Goal: Task Accomplishment & Management: Manage account settings

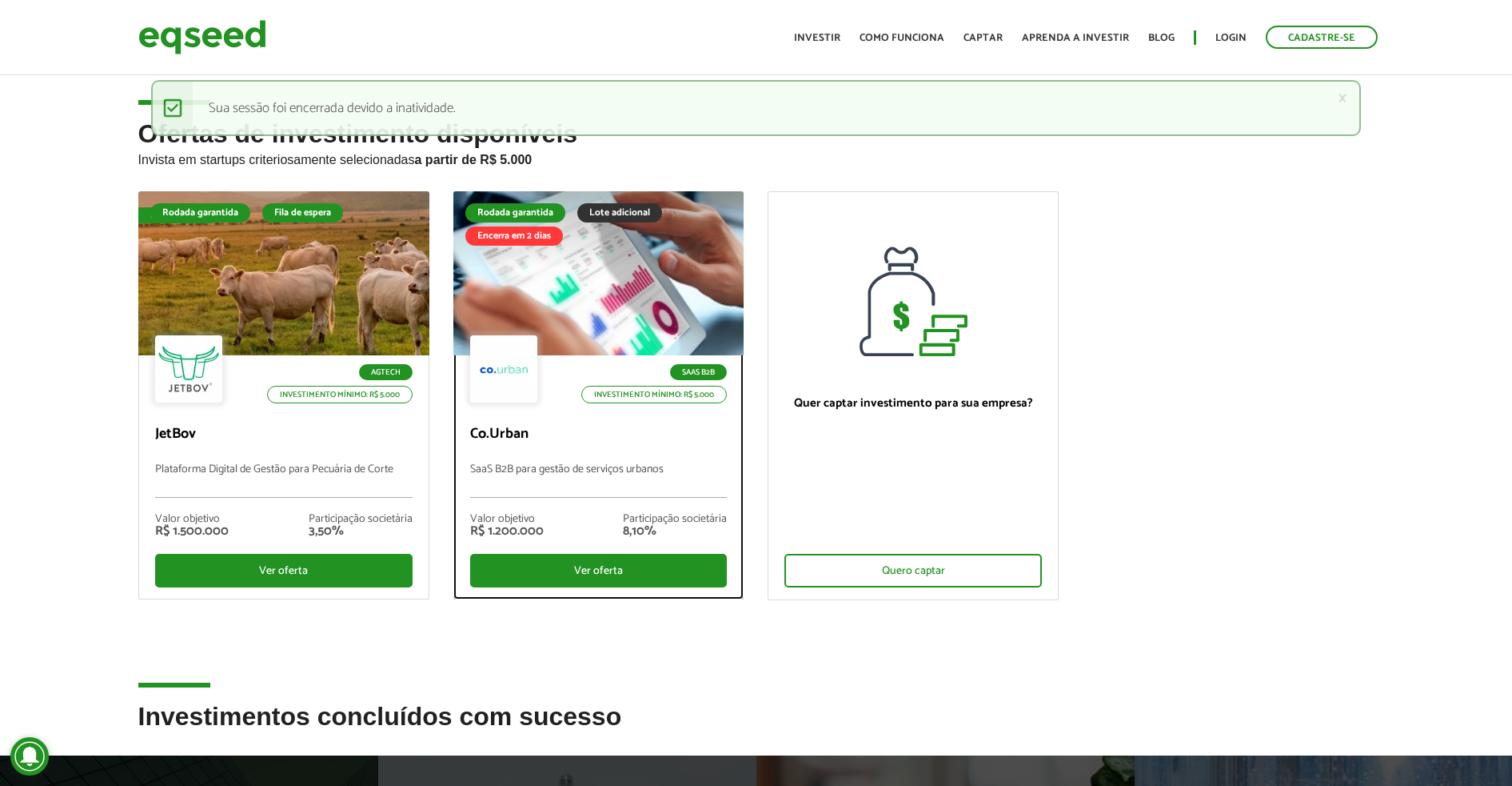
click at [602, 273] on div at bounding box center [598, 273] width 350 height 197
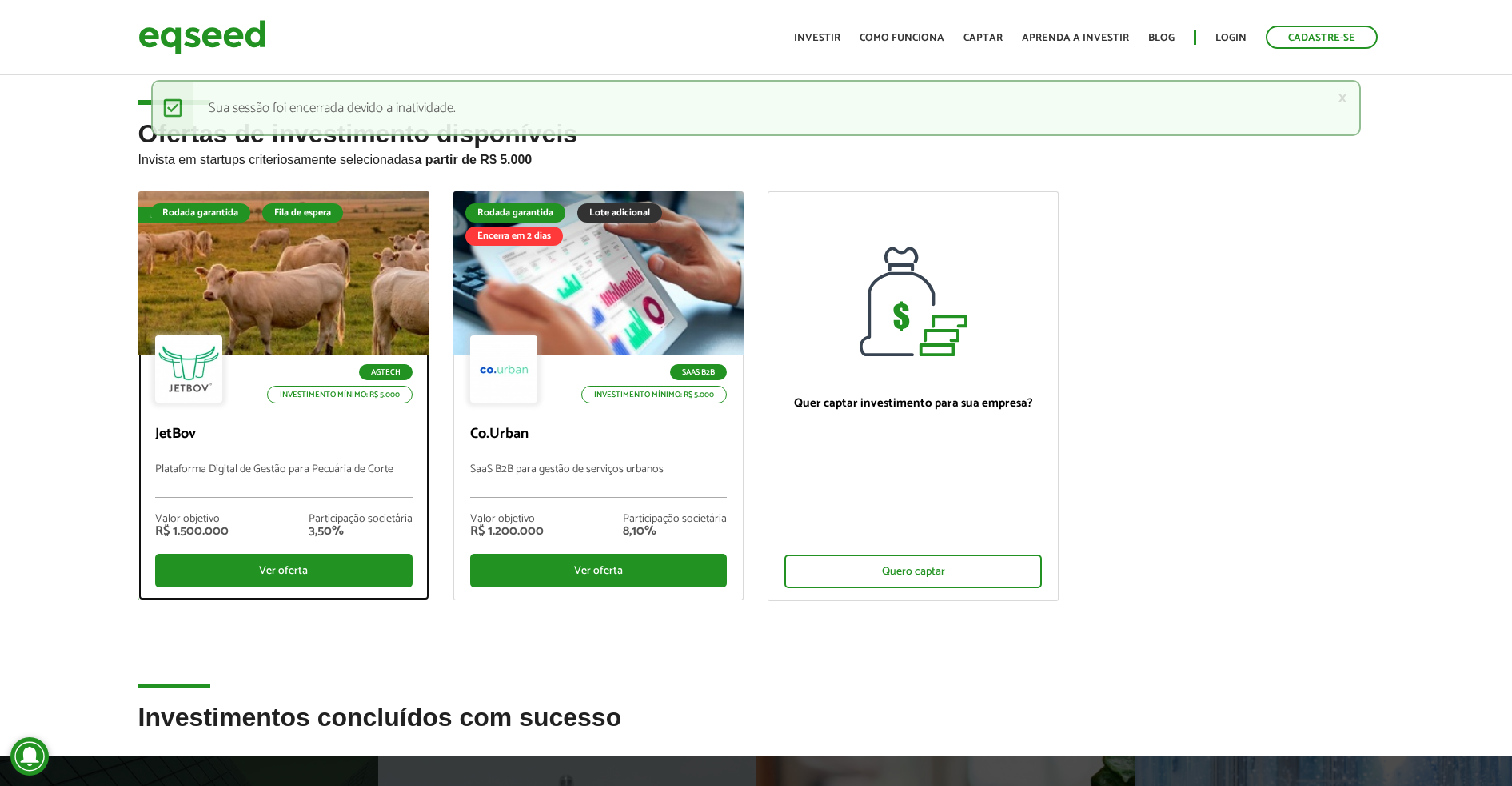
click at [338, 297] on div at bounding box center [284, 273] width 350 height 197
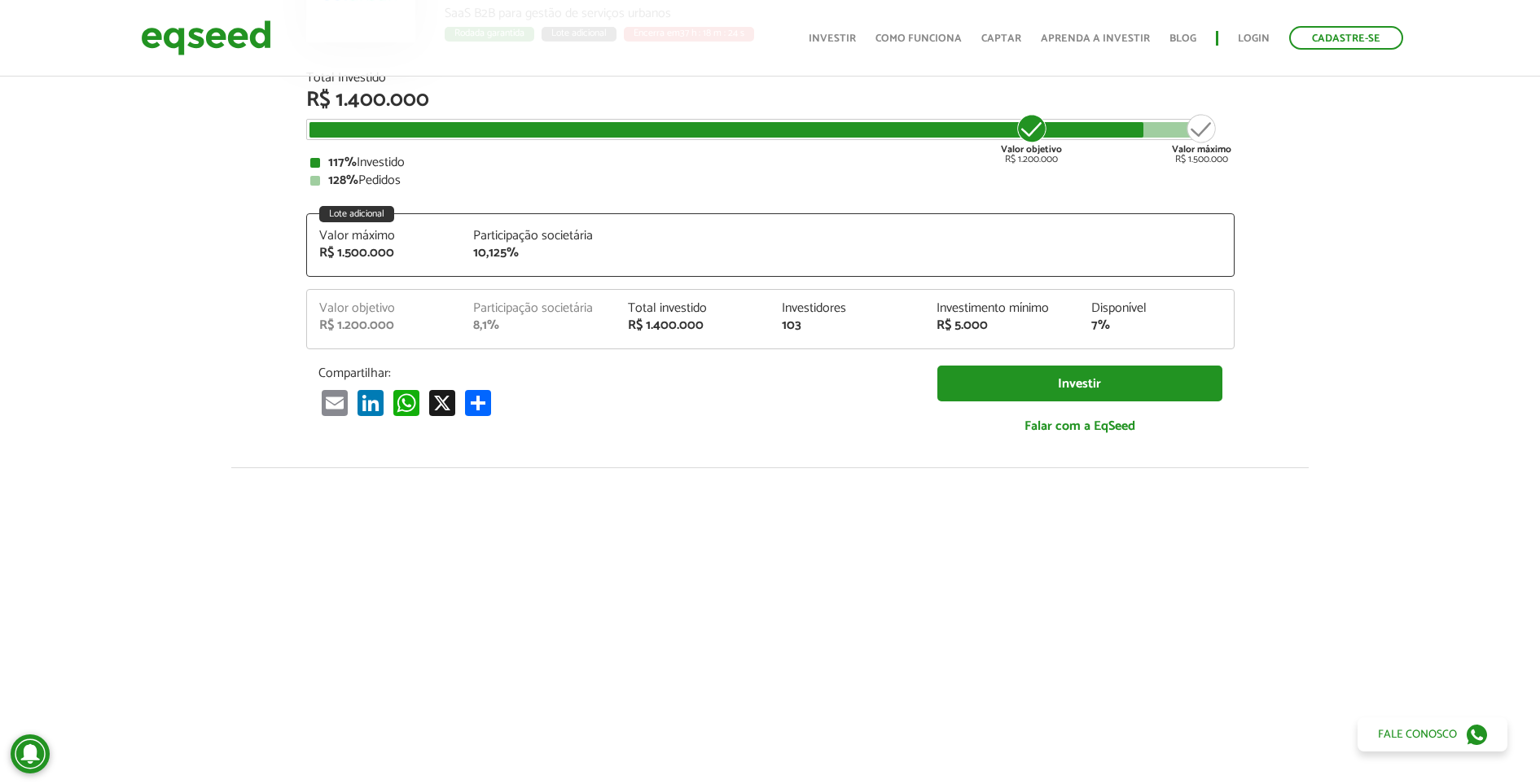
scroll to position [102, 0]
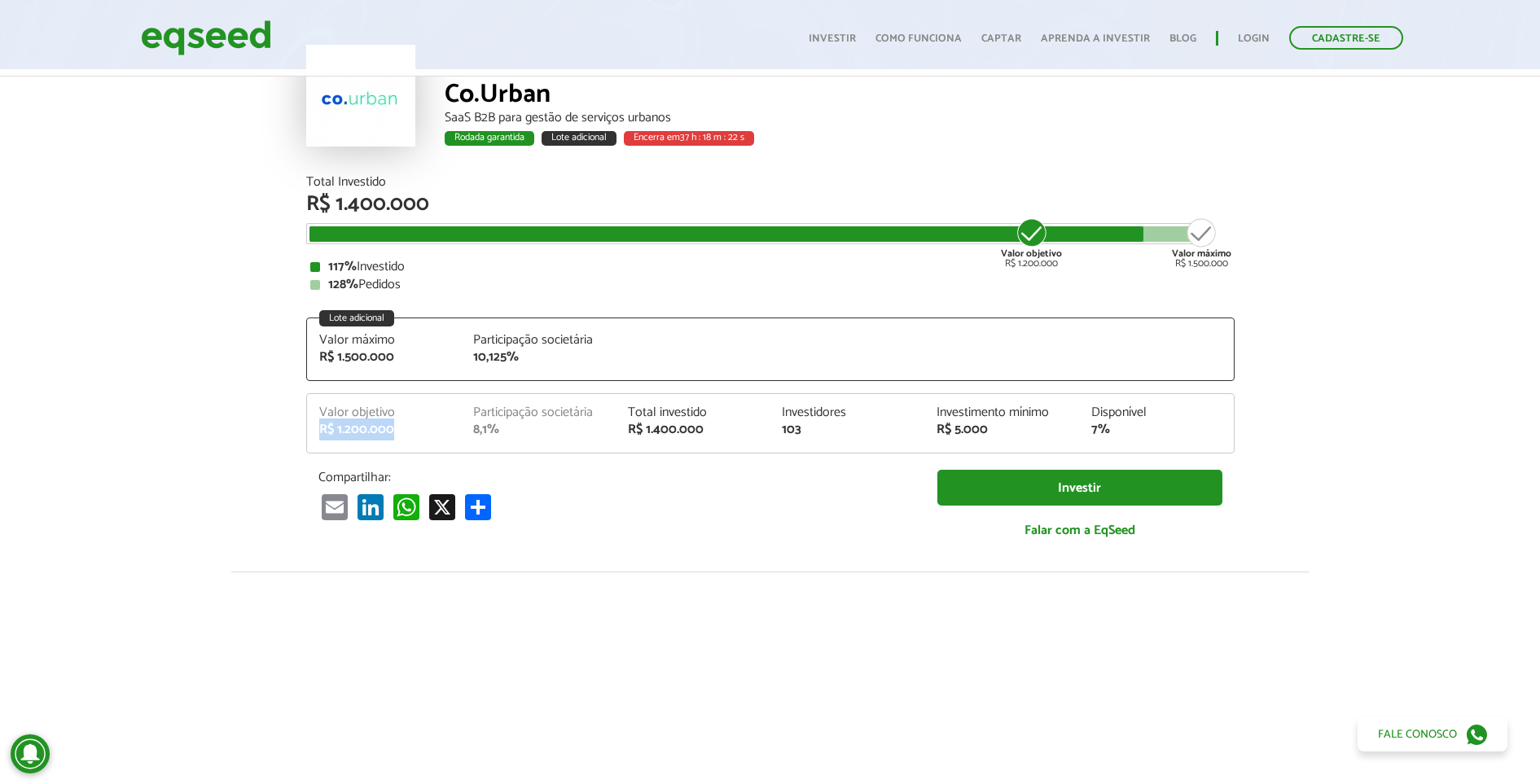
drag, startPoint x: 406, startPoint y: 426, endPoint x: 310, endPoint y: 423, distance: 96.0
click at [310, 423] on div "Valor objetivo R$ 1.200.000" at bounding box center [384, 421] width 155 height 30
click at [660, 411] on div "Total investido" at bounding box center [693, 413] width 130 height 13
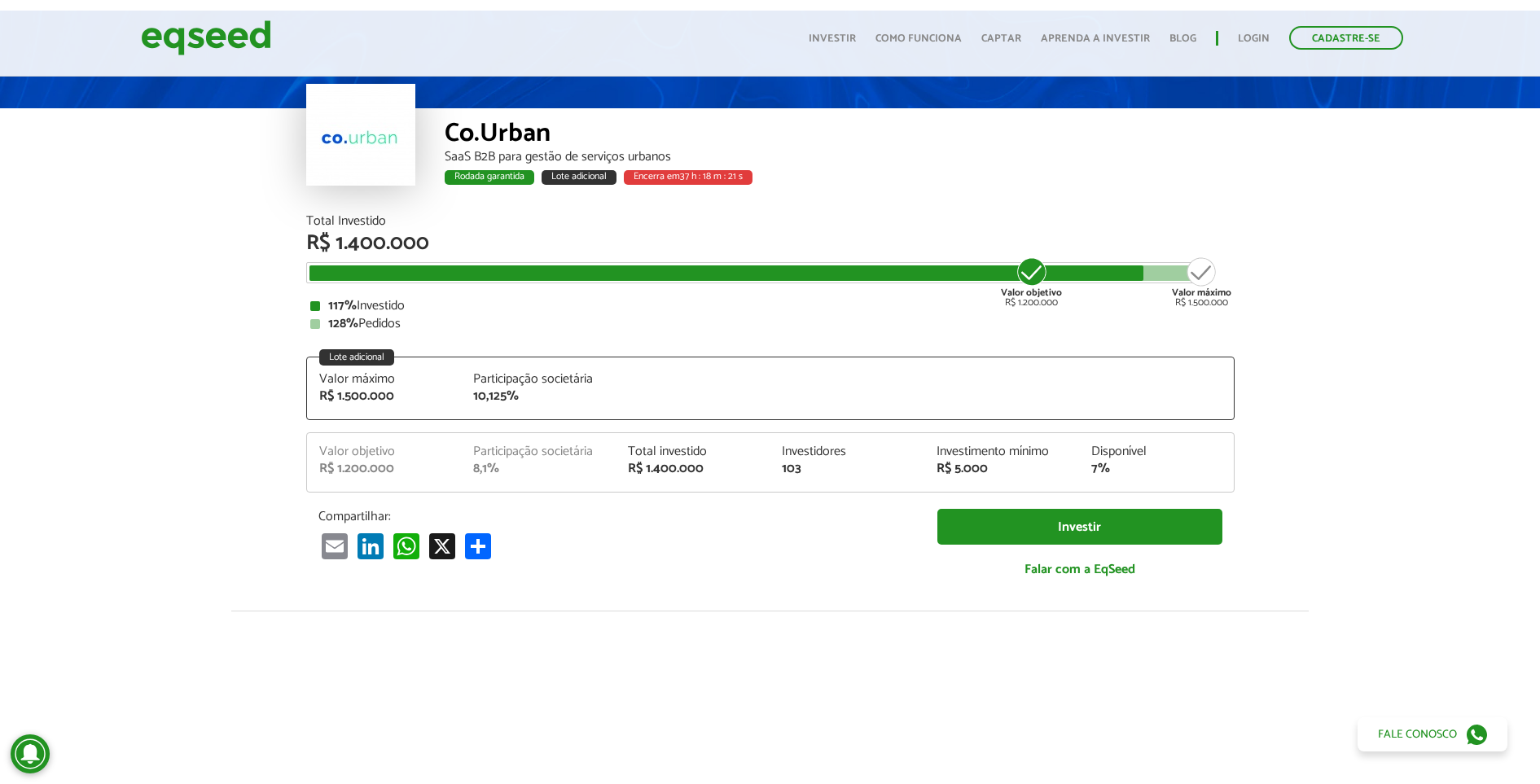
scroll to position [0, 0]
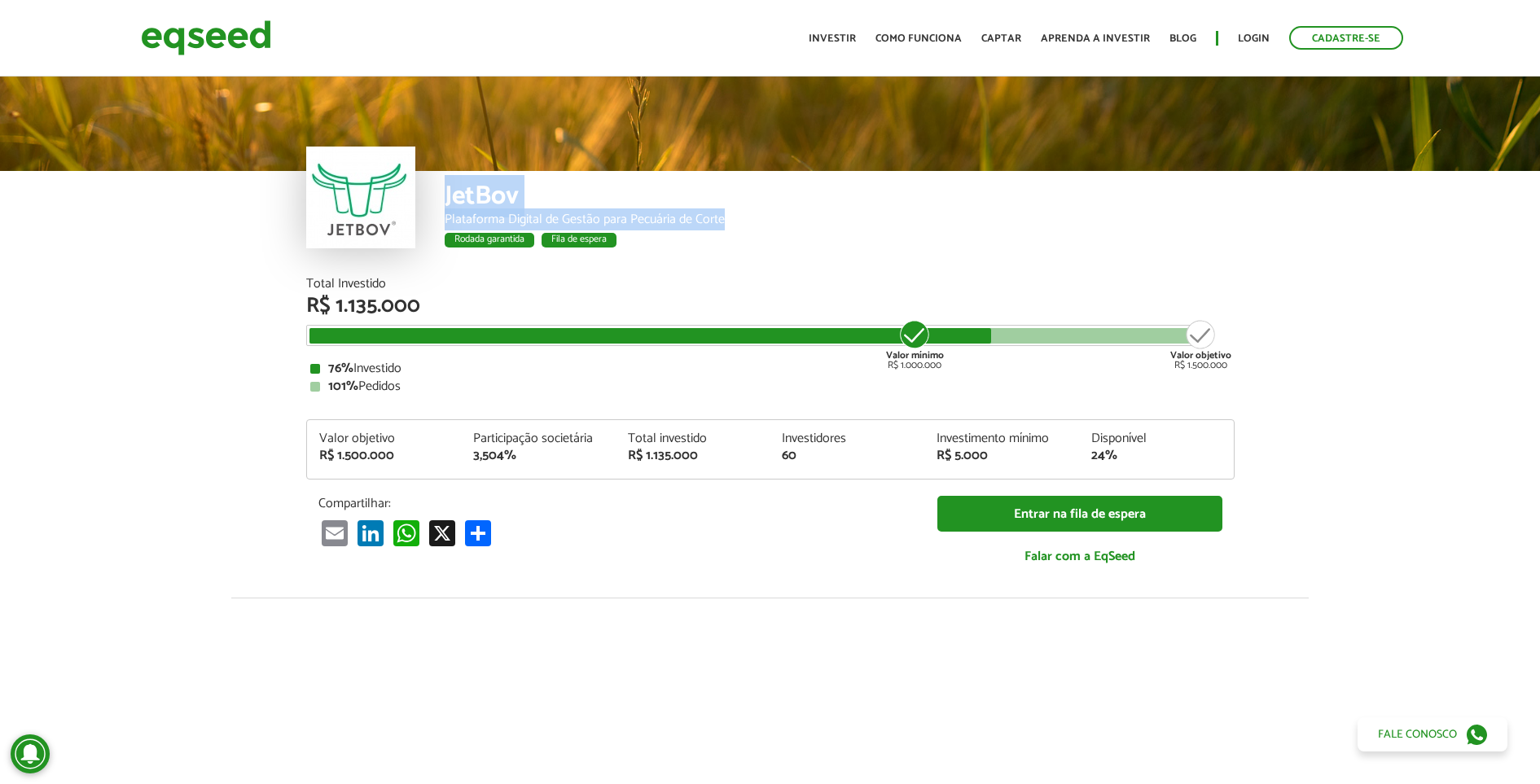
drag, startPoint x: 729, startPoint y: 227, endPoint x: 447, endPoint y: 210, distance: 282.5
click at [447, 213] on div "Plataforma Digital de Gestão para Pecuária de Corte" at bounding box center [839, 220] width 790 height 13
drag, startPoint x: 447, startPoint y: 210, endPoint x: 481, endPoint y: 285, distance: 82.3
click at [481, 285] on div "Total Investido" at bounding box center [770, 284] width 929 height 13
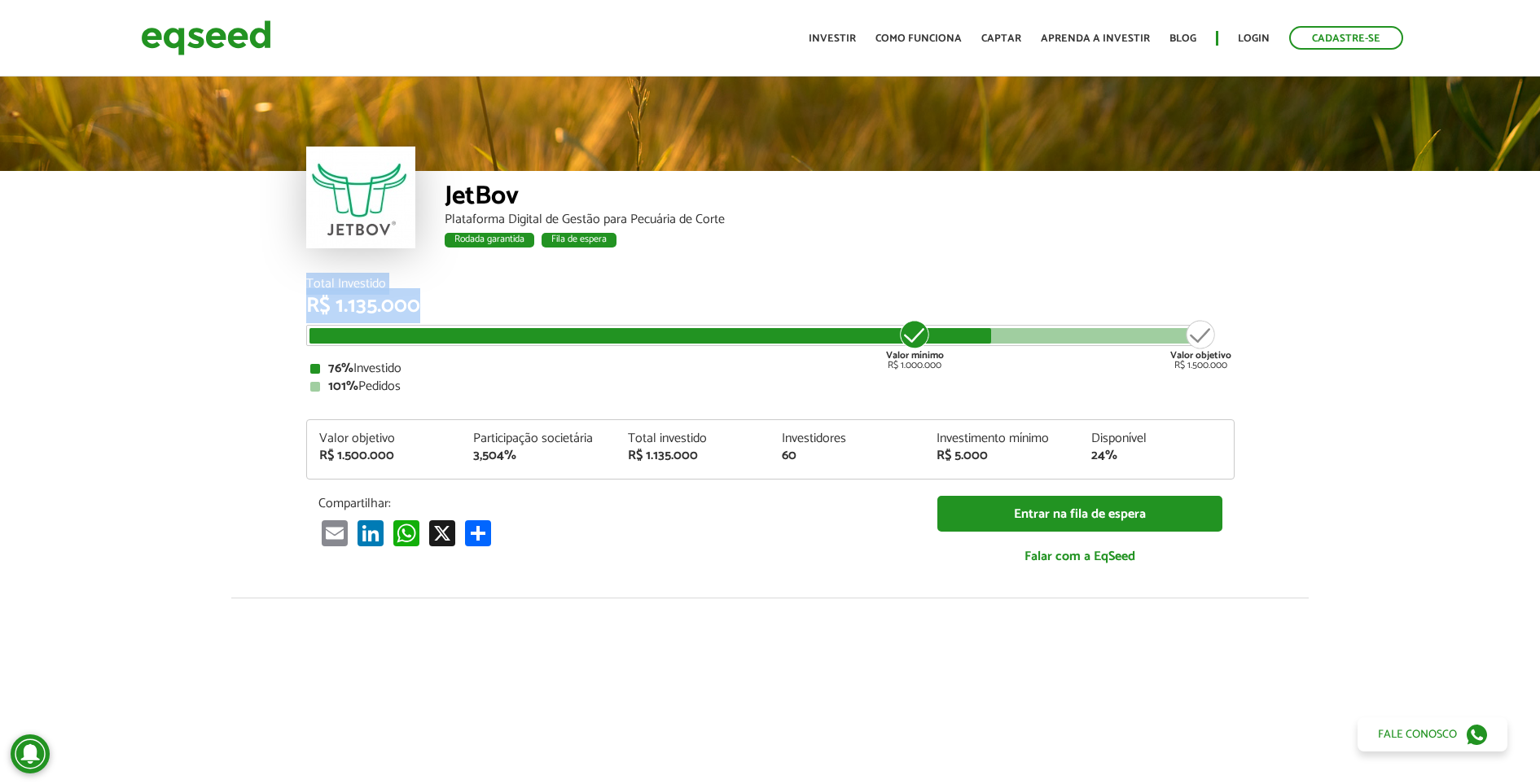
drag, startPoint x: 441, startPoint y: 317, endPoint x: 298, endPoint y: 290, distance: 145.5
click at [298, 290] on div "Total Investido R$ 1.135.000 Valor mínimo R$ 1.000.000 Valor objetivo R$ 1.500.…" at bounding box center [771, 438] width 953 height 321
drag, startPoint x: 298, startPoint y: 290, endPoint x: 417, endPoint y: 306, distance: 120.1
click at [417, 306] on div "R$ 1.135.000" at bounding box center [770, 306] width 929 height 21
click at [514, 322] on div "Total Investido R$ 1.135.000 Valor mínimo R$ 1.000.000 Valor objetivo R$ 1.500.…" at bounding box center [770, 335] width 929 height 115
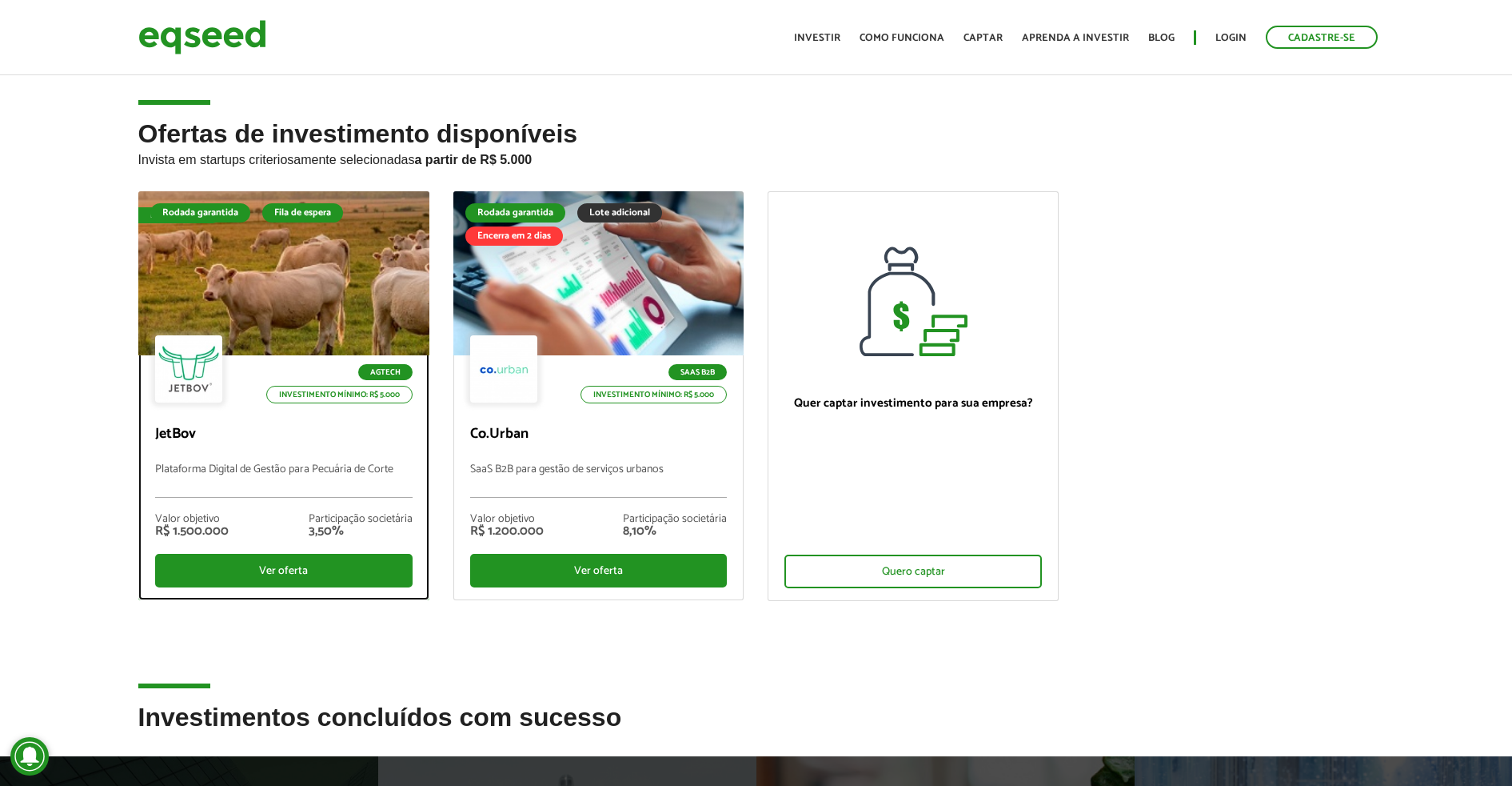
click at [352, 283] on div at bounding box center [284, 273] width 350 height 197
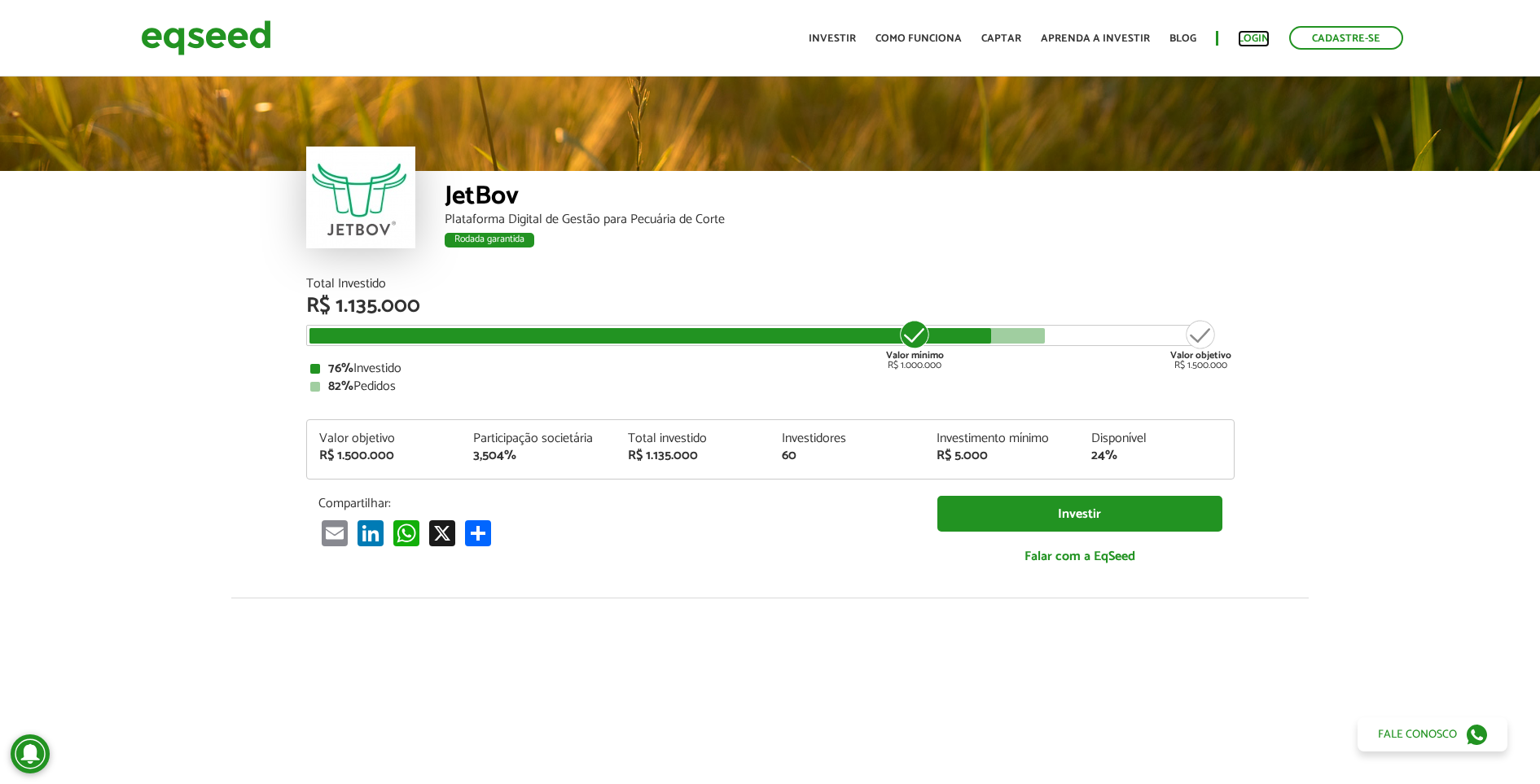
click at [1261, 33] on link "Login" at bounding box center [1254, 38] width 32 height 11
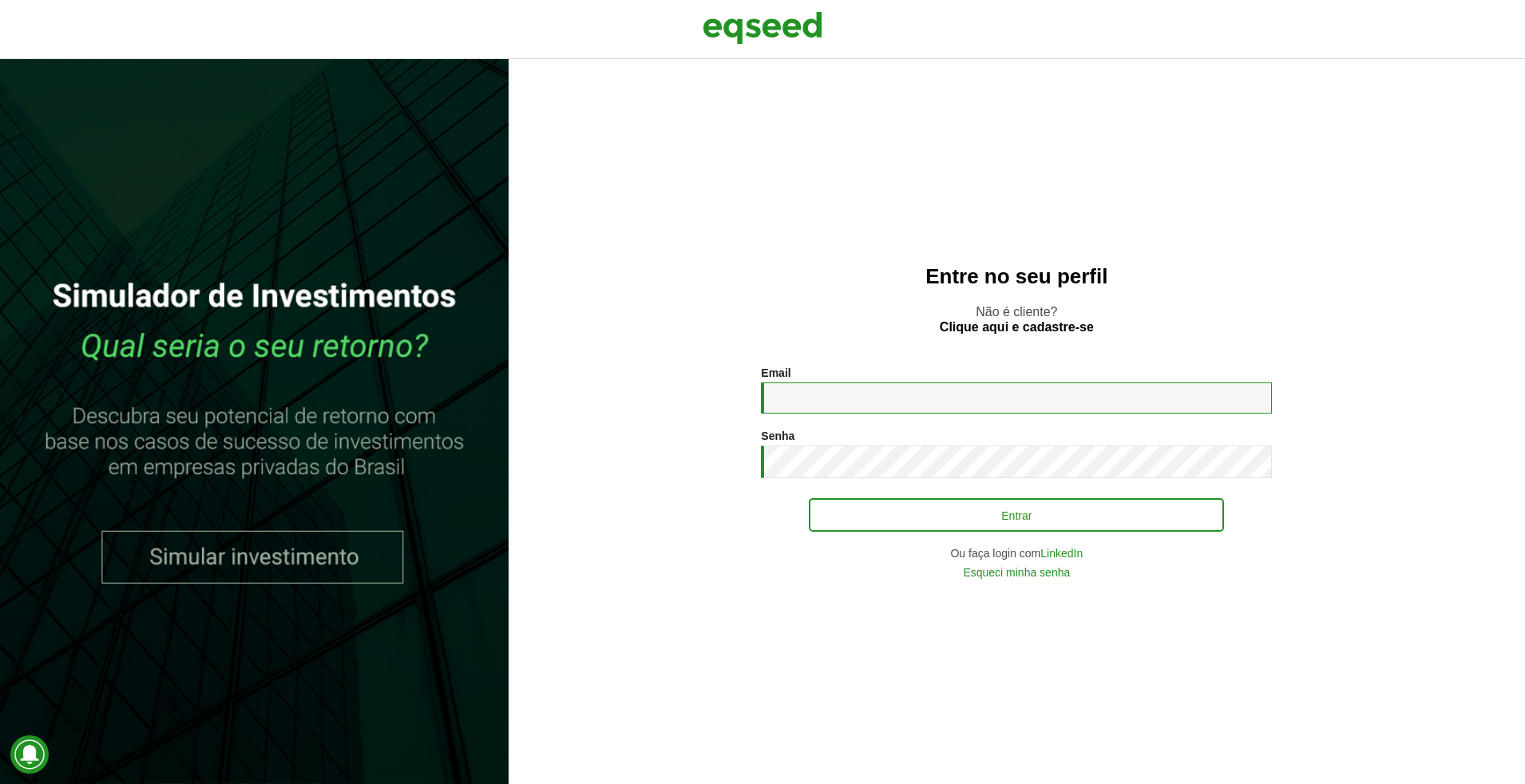
type input "**********"
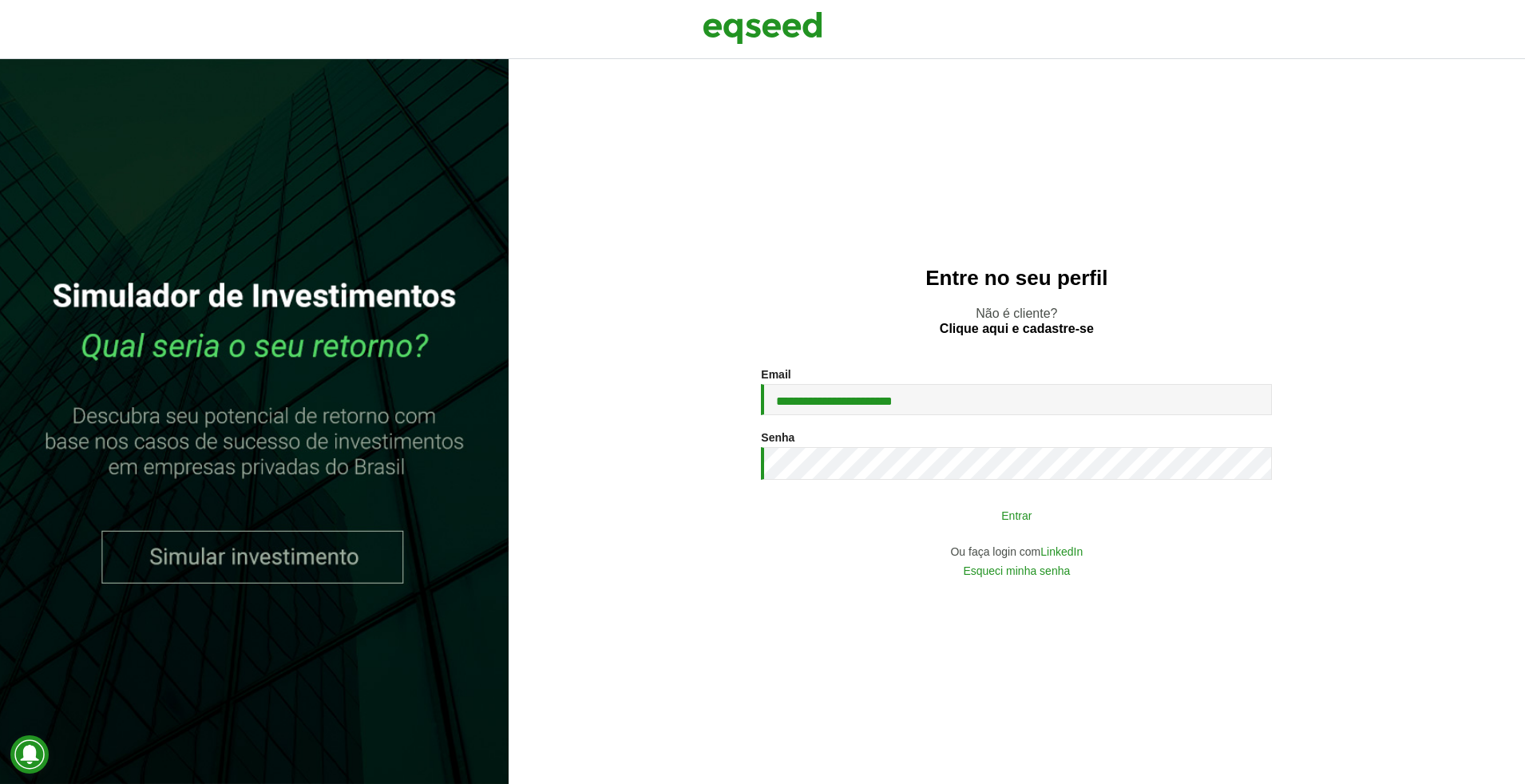
click at [970, 508] on button "Entrar" at bounding box center [1016, 514] width 415 height 30
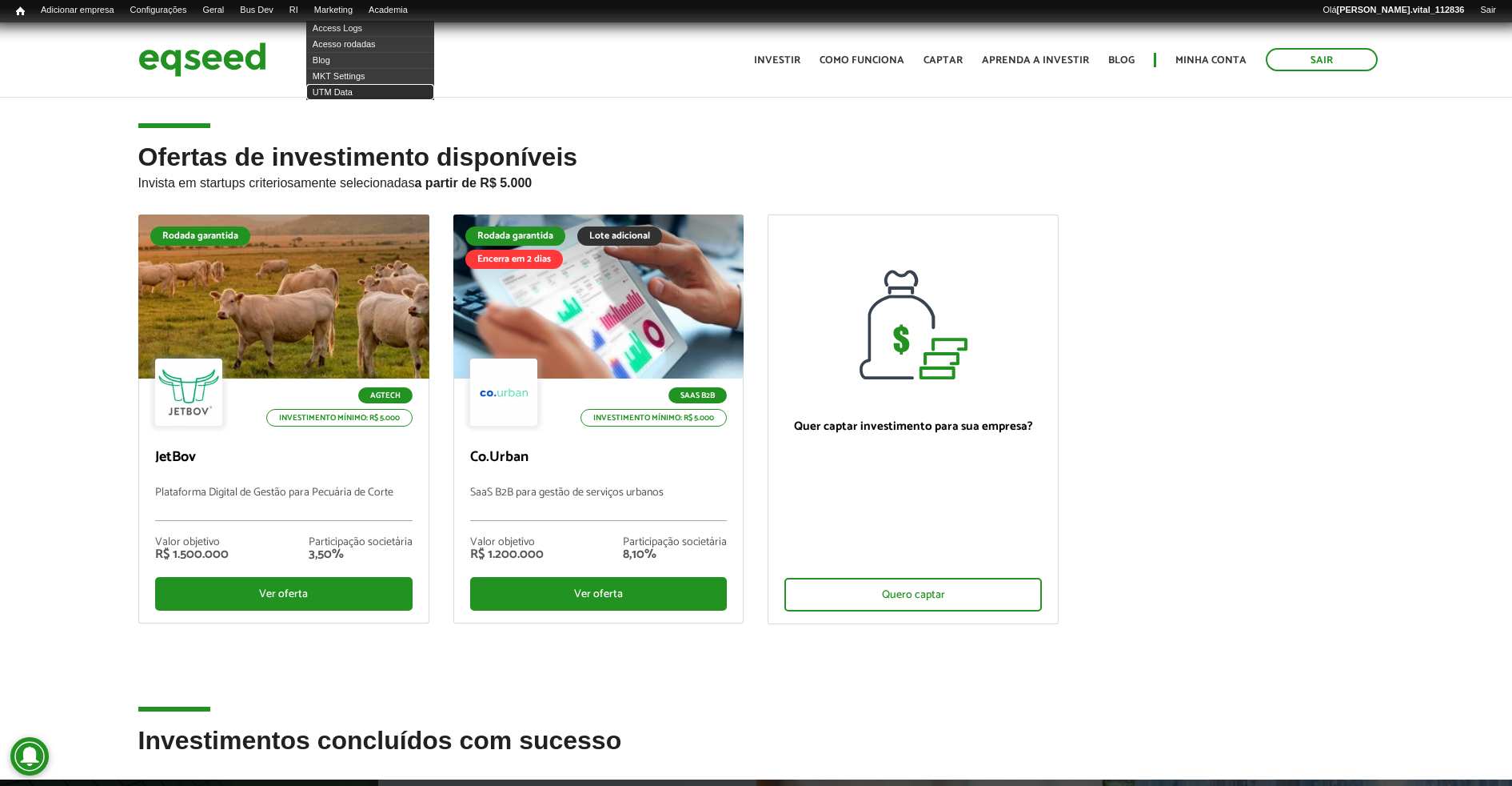
click at [359, 95] on link "UTM Data" at bounding box center [370, 91] width 128 height 16
